Goal: Use online tool/utility: Use online tool/utility

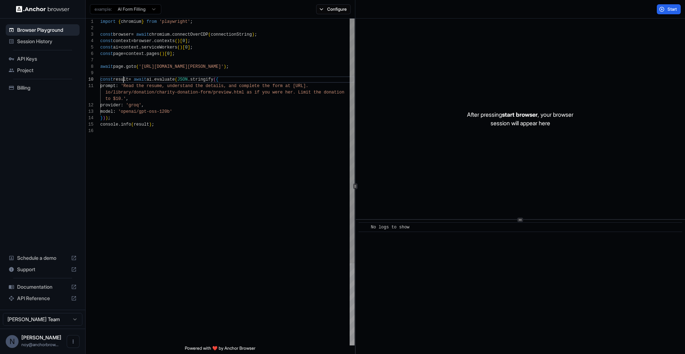
scroll to position [58, 0]
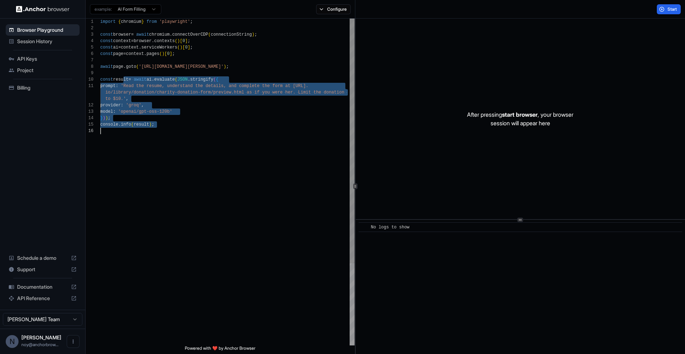
drag, startPoint x: 122, startPoint y: 78, endPoint x: 125, endPoint y: 148, distance: 70.7
click at [125, 148] on div "import { chromium } from 'playwright' ; const browser = await chromium . connec…" at bounding box center [227, 237] width 254 height 436
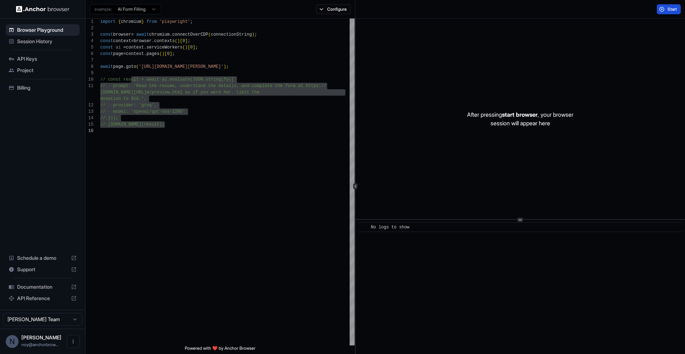
click at [664, 8] on button "Start" at bounding box center [669, 9] width 24 height 10
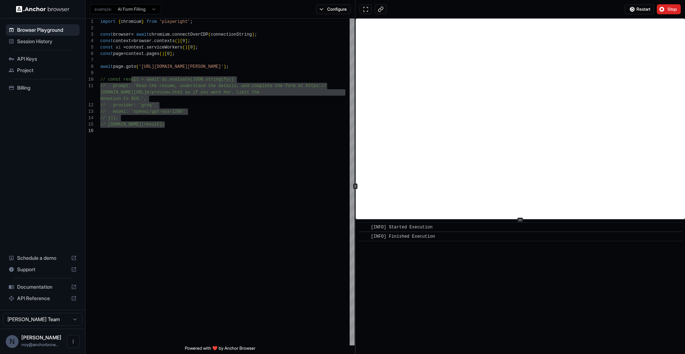
click at [590, 7] on div "Restart Stop" at bounding box center [520, 9] width 330 height 19
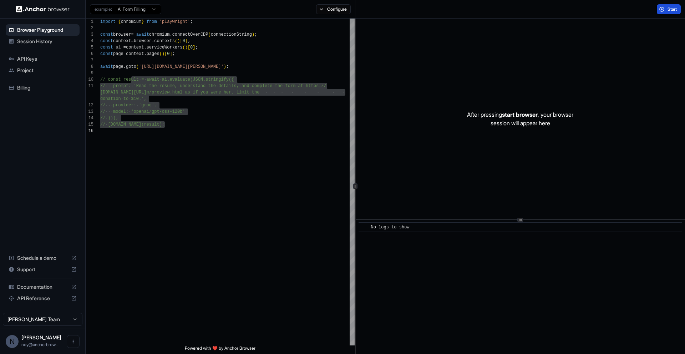
click at [667, 11] on span "Start" at bounding box center [672, 9] width 10 height 6
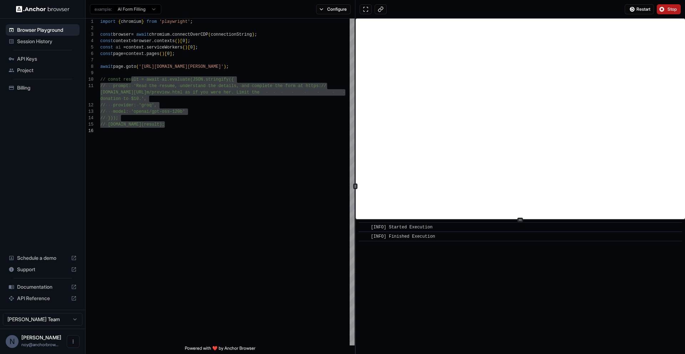
click at [667, 13] on button "Stop" at bounding box center [669, 9] width 24 height 10
click at [541, 7] on div "Restart Stop" at bounding box center [520, 9] width 330 height 19
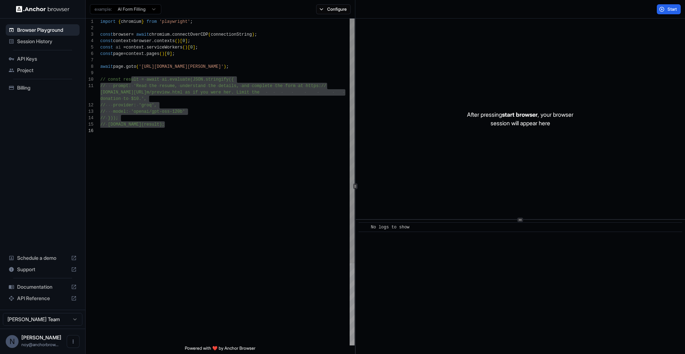
type textarea "**********"
click at [240, 219] on div "import { chromium } from 'playwright' ; const browser = await chromium . connec…" at bounding box center [227, 237] width 254 height 436
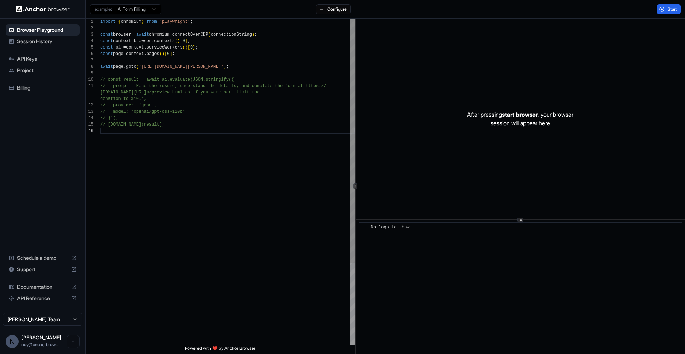
click at [226, 178] on div "import { chromium } from 'playwright' ; const browser = await chromium . connec…" at bounding box center [227, 237] width 254 height 436
click at [673, 11] on span "Start" at bounding box center [672, 9] width 10 height 6
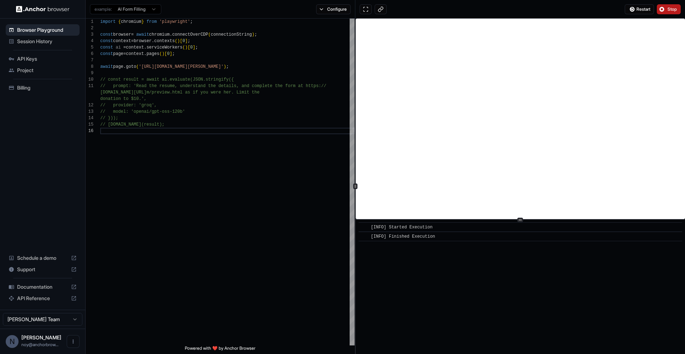
click at [668, 13] on button "Stop" at bounding box center [669, 9] width 24 height 10
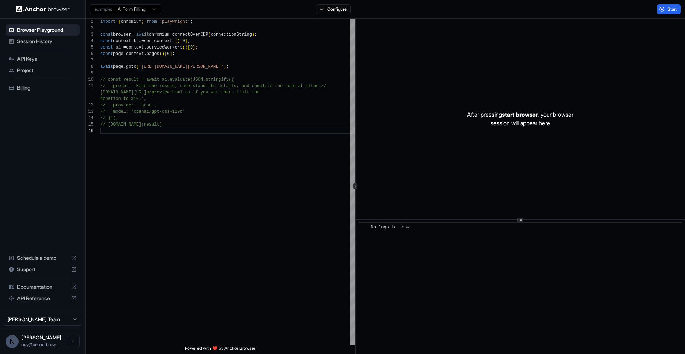
click at [622, 16] on div "Start" at bounding box center [520, 9] width 330 height 19
